Goal: Task Accomplishment & Management: Use online tool/utility

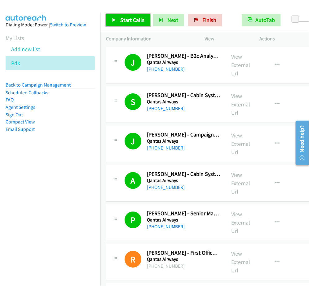
click at [135, 21] on span "Start Calls" at bounding box center [132, 19] width 24 height 7
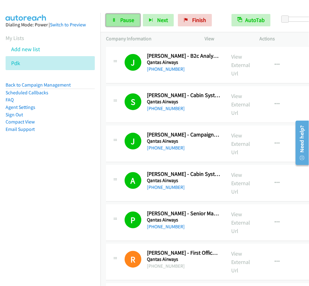
click at [127, 17] on span "Pause" at bounding box center [127, 19] width 14 height 7
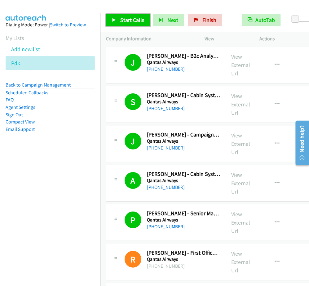
click at [136, 23] on span "Start Calls" at bounding box center [132, 19] width 24 height 7
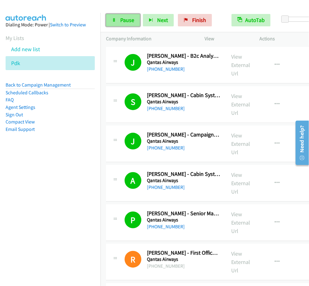
click at [137, 24] on link "Pause" at bounding box center [123, 20] width 34 height 12
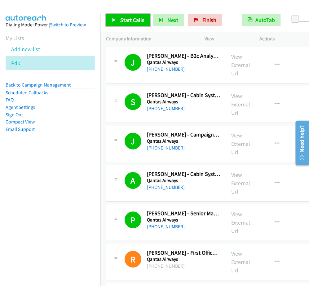
click at [131, 25] on link "Start Calls" at bounding box center [128, 20] width 44 height 12
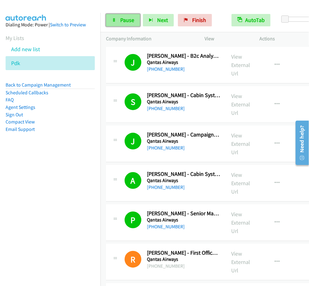
click at [137, 19] on link "Pause" at bounding box center [123, 20] width 34 height 12
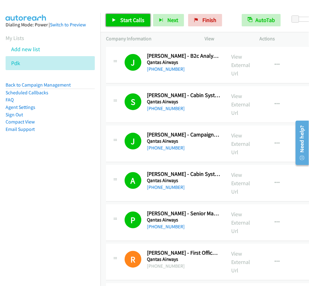
click at [141, 18] on span "Start Calls" at bounding box center [132, 19] width 24 height 7
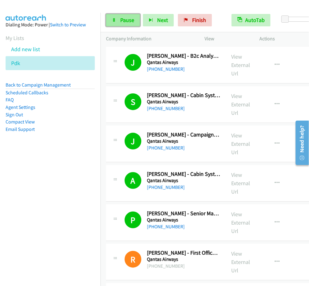
click at [131, 18] on span "Pause" at bounding box center [127, 19] width 14 height 7
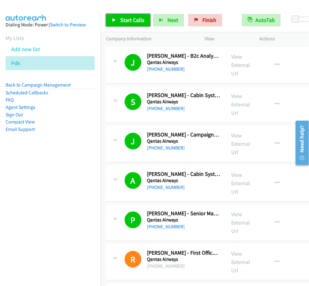
click at [145, 23] on link "Start Calls" at bounding box center [128, 20] width 44 height 12
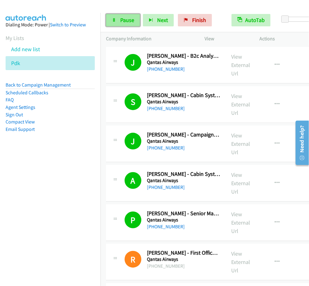
click at [129, 19] on span "Pause" at bounding box center [127, 19] width 14 height 7
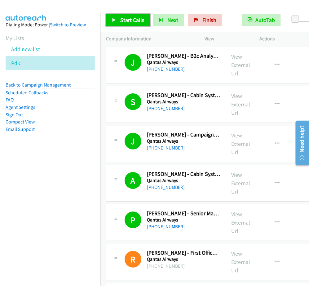
click at [141, 26] on link "Start Calls" at bounding box center [128, 20] width 44 height 12
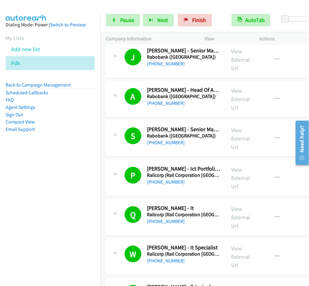
scroll to position [3839, 0]
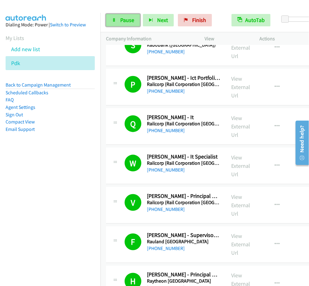
click at [132, 20] on span "Pause" at bounding box center [127, 19] width 14 height 7
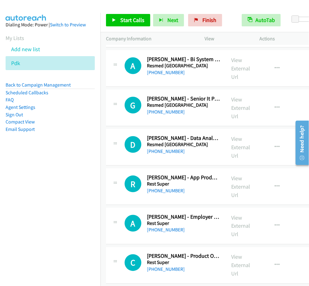
scroll to position [5080, 0]
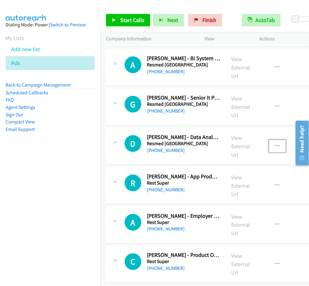
click at [275, 152] on button "button" at bounding box center [277, 146] width 17 height 12
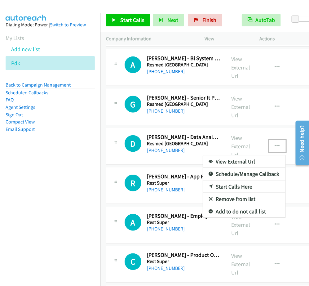
click at [275, 115] on div at bounding box center [154, 143] width 309 height 286
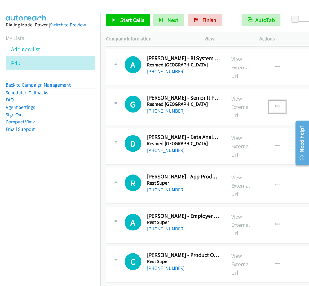
click at [274, 113] on button "button" at bounding box center [277, 107] width 17 height 12
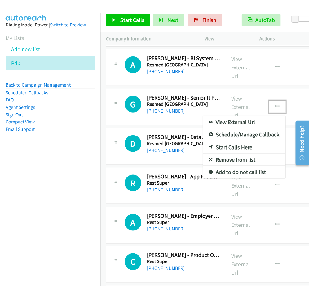
click at [233, 154] on link "Start Calls Here" at bounding box center [244, 147] width 83 height 12
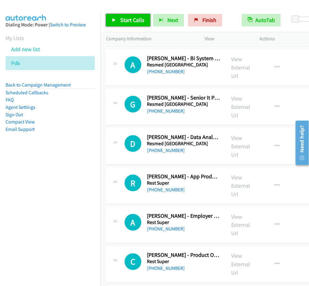
click at [126, 18] on span "Start Calls" at bounding box center [132, 19] width 24 height 7
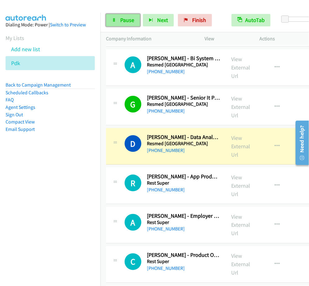
click at [117, 24] on link "Pause" at bounding box center [123, 20] width 34 height 12
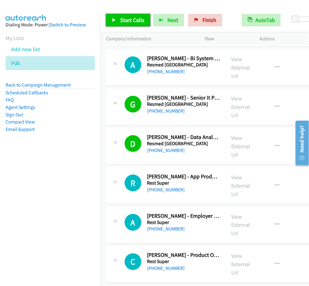
click at [149, 20] on link "Start Calls" at bounding box center [128, 20] width 44 height 12
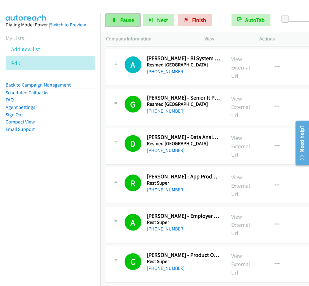
click at [121, 26] on link "Pause" at bounding box center [123, 20] width 34 height 12
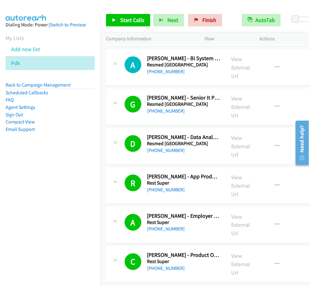
click at [129, 27] on div "Start Calls Pause Next Finish Call Completed AutoTab AutoTab 0" at bounding box center [205, 20] width 209 height 24
click at [133, 23] on span "Start Calls" at bounding box center [132, 19] width 24 height 7
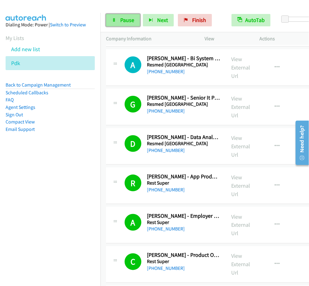
click at [114, 18] on icon at bounding box center [114, 20] width 4 height 4
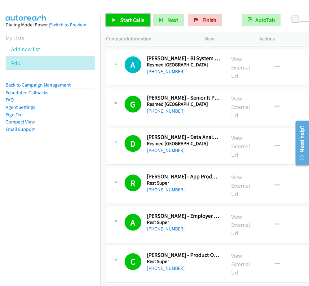
click at [120, 15] on link "Start Calls" at bounding box center [128, 20] width 44 height 12
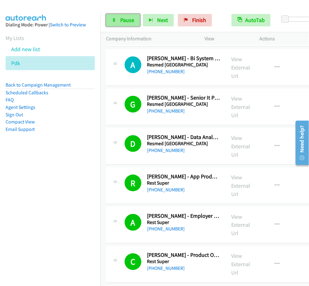
click at [119, 21] on link "Pause" at bounding box center [123, 20] width 34 height 12
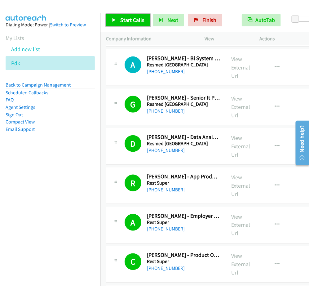
click at [132, 24] on link "Start Calls" at bounding box center [128, 20] width 44 height 12
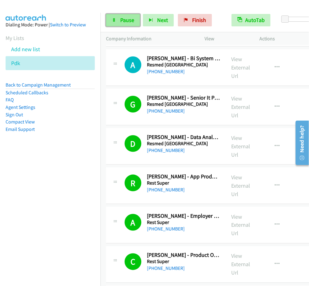
click at [130, 16] on link "Pause" at bounding box center [123, 20] width 34 height 12
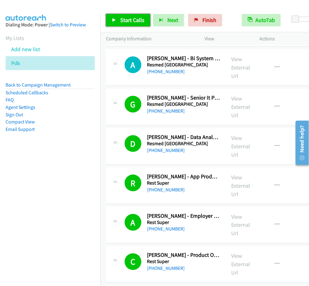
click at [132, 20] on span "Start Calls" at bounding box center [132, 19] width 24 height 7
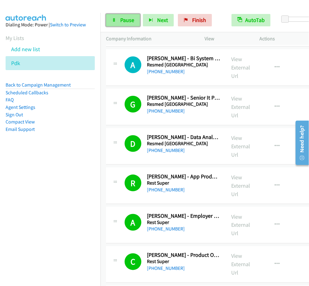
click at [128, 21] on span "Pause" at bounding box center [127, 19] width 14 height 7
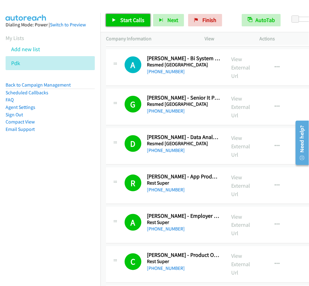
click at [142, 26] on link "Start Calls" at bounding box center [128, 20] width 44 height 12
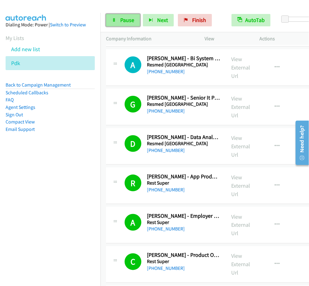
click at [119, 19] on link "Pause" at bounding box center [123, 20] width 34 height 12
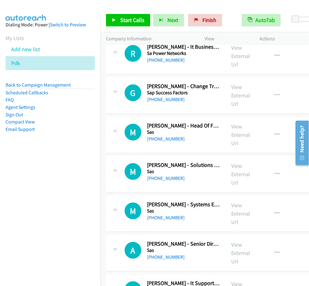
scroll to position [8065, 0]
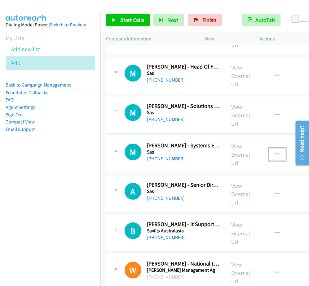
click at [271, 161] on button "button" at bounding box center [277, 154] width 17 height 12
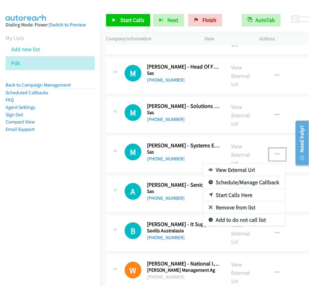
click at [230, 201] on link "Start Calls Here" at bounding box center [244, 195] width 83 height 12
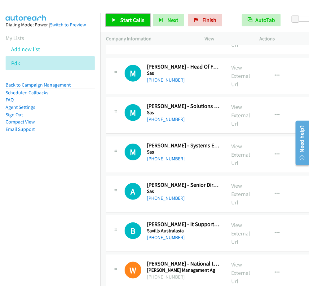
click at [132, 23] on span "Start Calls" at bounding box center [132, 19] width 24 height 7
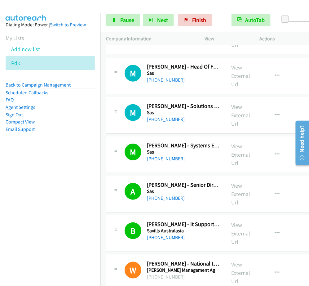
click at [122, 12] on div "Start Calls Pause Next Finish [PERSON_NAME] - Global Information Technology Dir…" at bounding box center [205, 20] width 209 height 24
click at [122, 18] on span "Pause" at bounding box center [127, 19] width 14 height 7
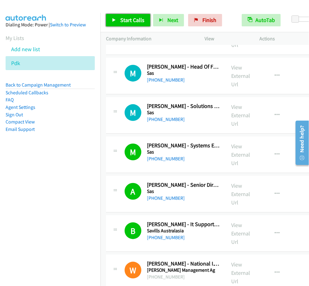
click at [126, 19] on span "Start Calls" at bounding box center [132, 19] width 24 height 7
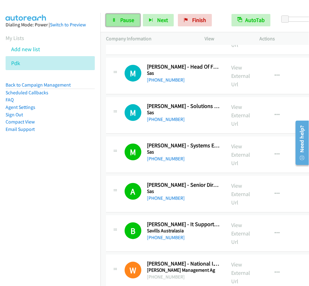
click at [119, 21] on link "Pause" at bounding box center [123, 20] width 34 height 12
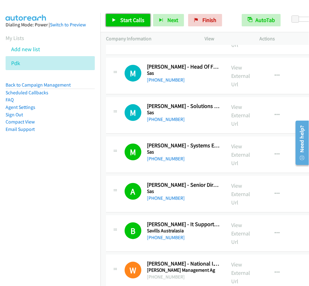
click at [118, 20] on link "Start Calls" at bounding box center [128, 20] width 44 height 12
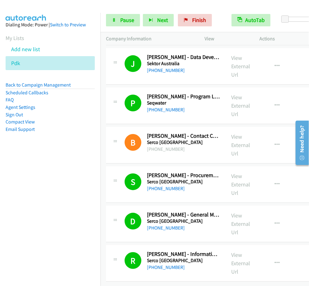
scroll to position [8610, 0]
drag, startPoint x: 135, startPoint y: 22, endPoint x: 131, endPoint y: 22, distance: 4.7
click at [135, 22] on link "Pause" at bounding box center [123, 20] width 34 height 12
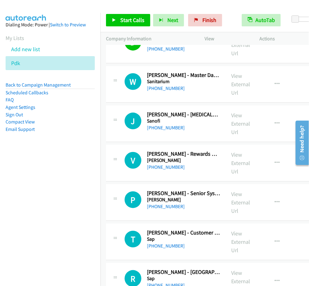
scroll to position [7485, 0]
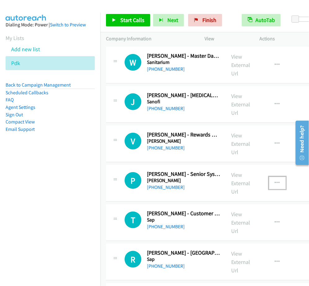
click at [275, 189] on button "button" at bounding box center [277, 183] width 17 height 12
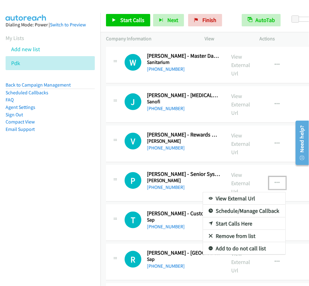
click at [226, 230] on link "Start Calls Here" at bounding box center [244, 223] width 83 height 12
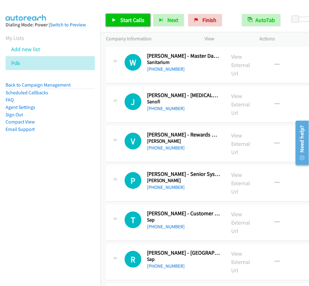
click at [121, 22] on span "Start Calls" at bounding box center [132, 19] width 24 height 7
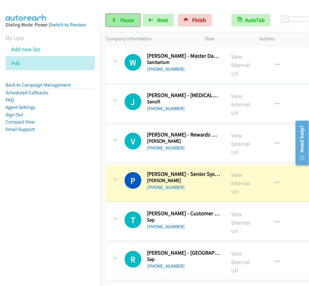
click at [125, 19] on span "Pause" at bounding box center [127, 19] width 14 height 7
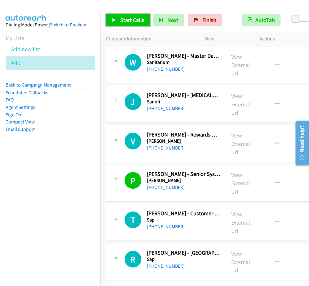
click at [123, 23] on span "Start Calls" at bounding box center [132, 19] width 24 height 7
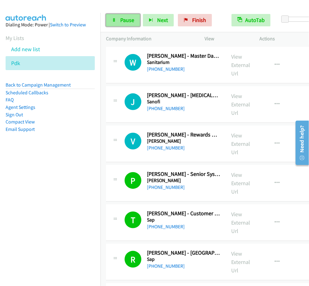
click at [120, 16] on link "Pause" at bounding box center [123, 20] width 34 height 12
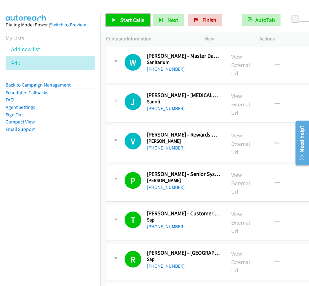
click at [130, 18] on span "Start Calls" at bounding box center [132, 19] width 24 height 7
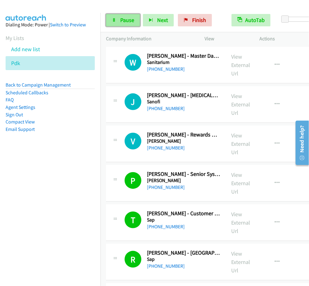
click at [133, 18] on span "Pause" at bounding box center [127, 19] width 14 height 7
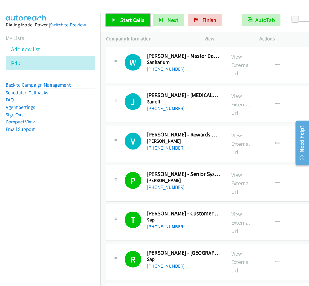
click at [138, 19] on span "Start Calls" at bounding box center [132, 19] width 24 height 7
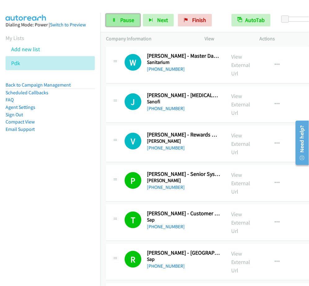
click at [136, 25] on link "Pause" at bounding box center [123, 20] width 34 height 12
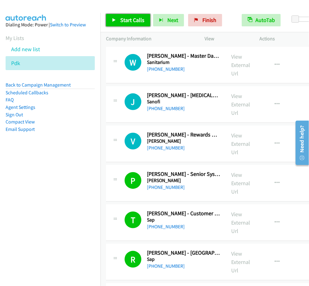
click at [138, 19] on span "Start Calls" at bounding box center [132, 19] width 24 height 7
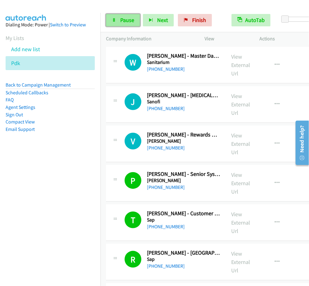
click at [123, 15] on link "Pause" at bounding box center [123, 20] width 34 height 12
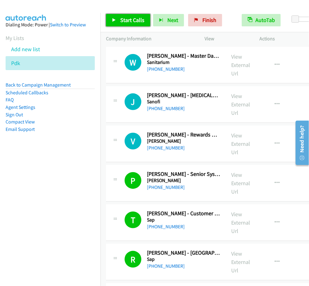
click at [134, 22] on span "Start Calls" at bounding box center [132, 19] width 24 height 7
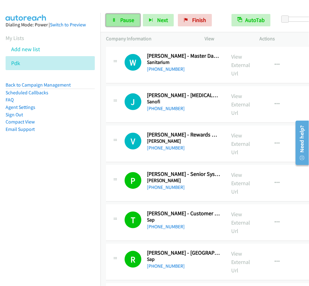
click at [126, 22] on span "Pause" at bounding box center [127, 19] width 14 height 7
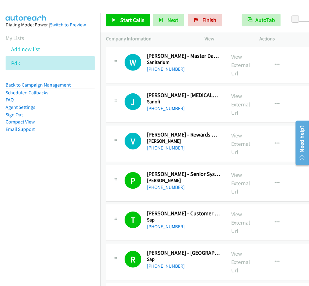
scroll to position [7369, 0]
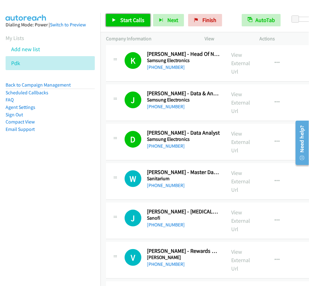
click at [140, 24] on link "Start Calls" at bounding box center [128, 20] width 44 height 12
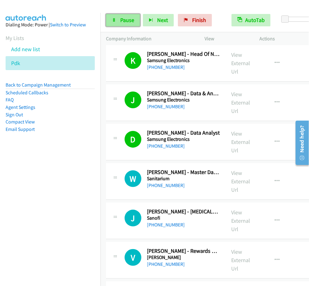
click at [131, 19] on span "Pause" at bounding box center [127, 19] width 14 height 7
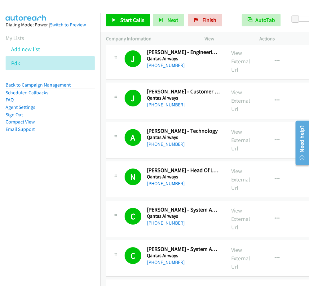
scroll to position [0, 0]
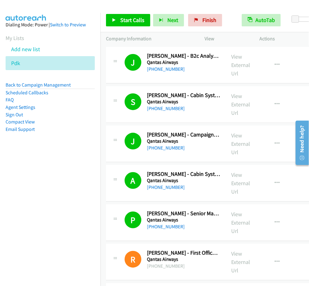
click at [55, 213] on nav "Dialing Mode: Power | Switch to Preview My Lists Add new list Pdk Back to Campa…" at bounding box center [50, 156] width 101 height 286
click at [51, 85] on link "Back to Campaign Management" at bounding box center [38, 85] width 65 height 6
